Goal: Task Accomplishment & Management: Manage account settings

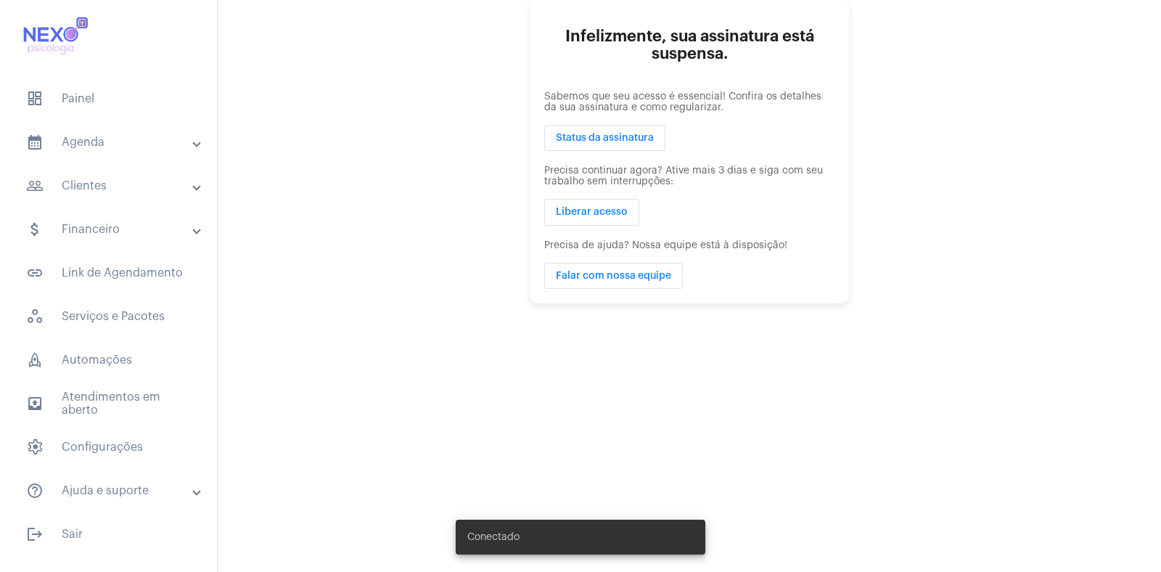
click at [89, 185] on mat-panel-title "people_outline Clientes" at bounding box center [110, 185] width 168 height 17
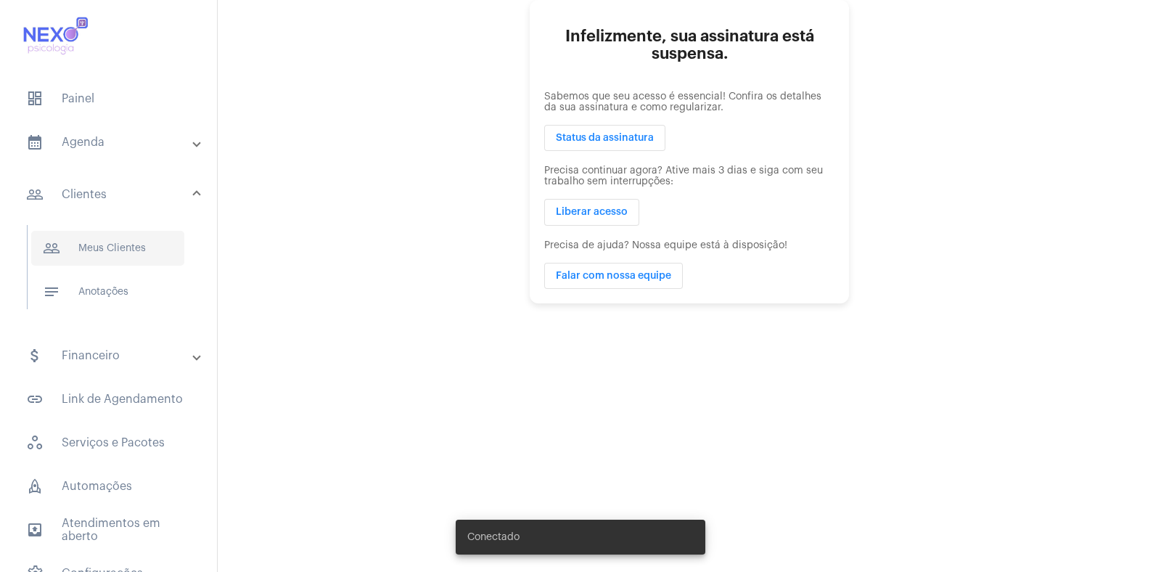
click at [101, 250] on span "people_outline Meus Clientes" at bounding box center [107, 248] width 153 height 35
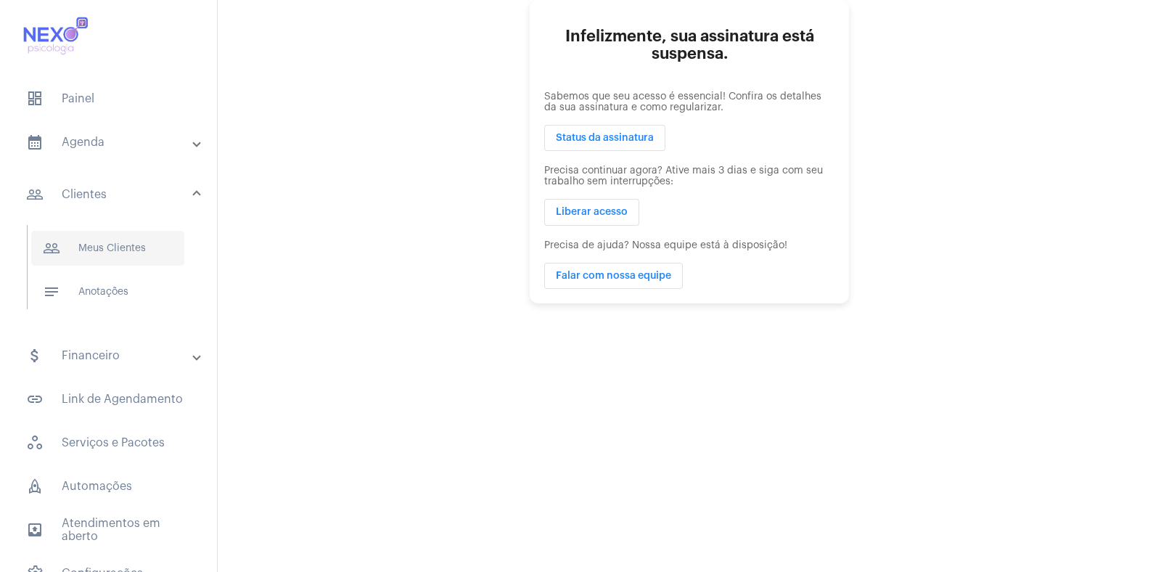
click at [101, 250] on span "people_outline Meus Clientes" at bounding box center [107, 248] width 153 height 35
click at [586, 134] on span "Status da assinatura" at bounding box center [605, 138] width 98 height 10
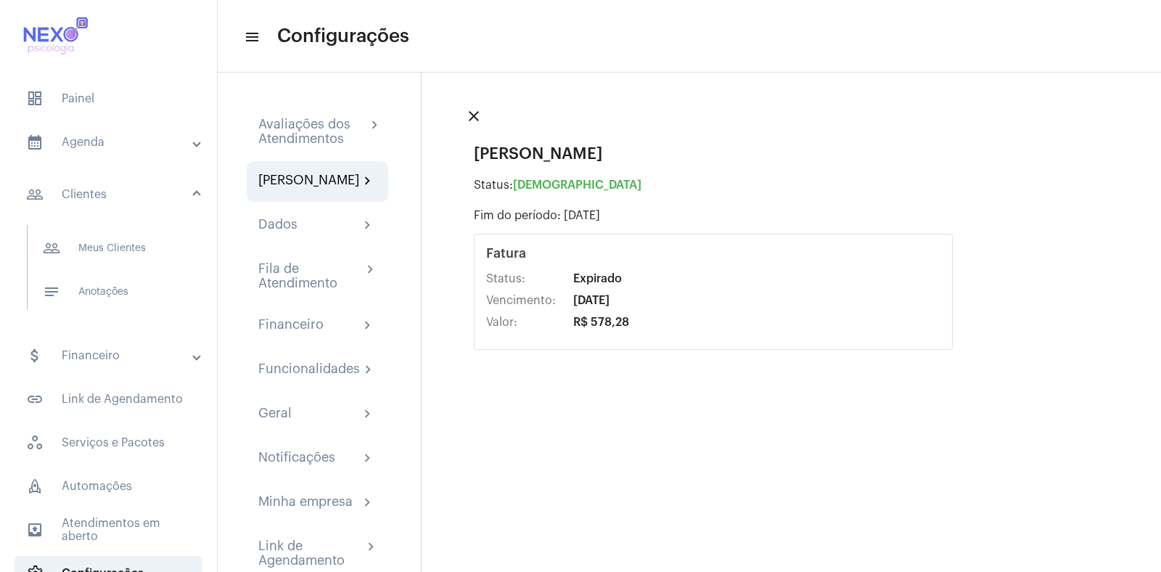
click at [541, 332] on div "Fatura Status: Expirado Vencimento: [DATE] Valor: R$ 578,28" at bounding box center [713, 292] width 479 height 116
